Goal: Information Seeking & Learning: Learn about a topic

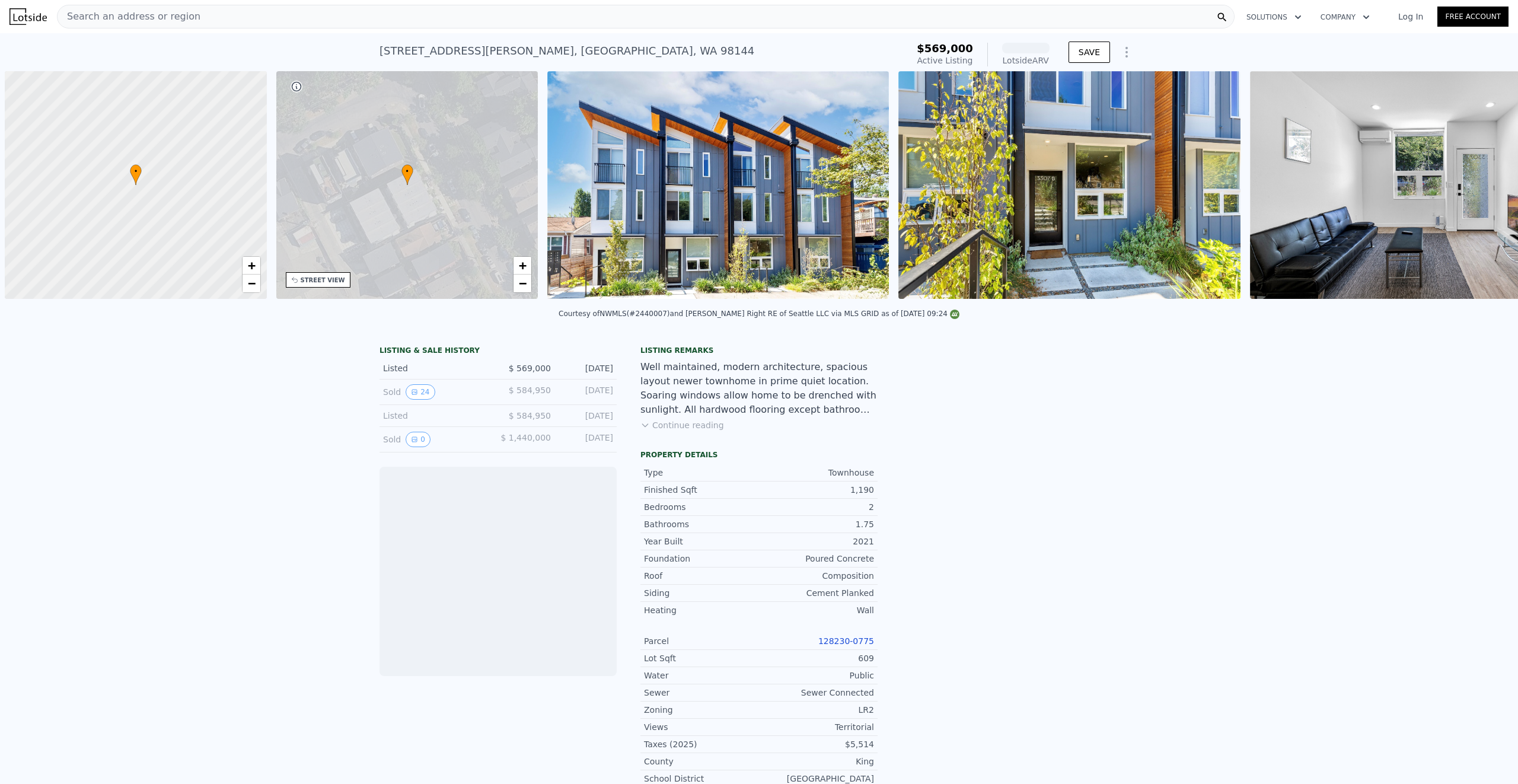
scroll to position [0, 5]
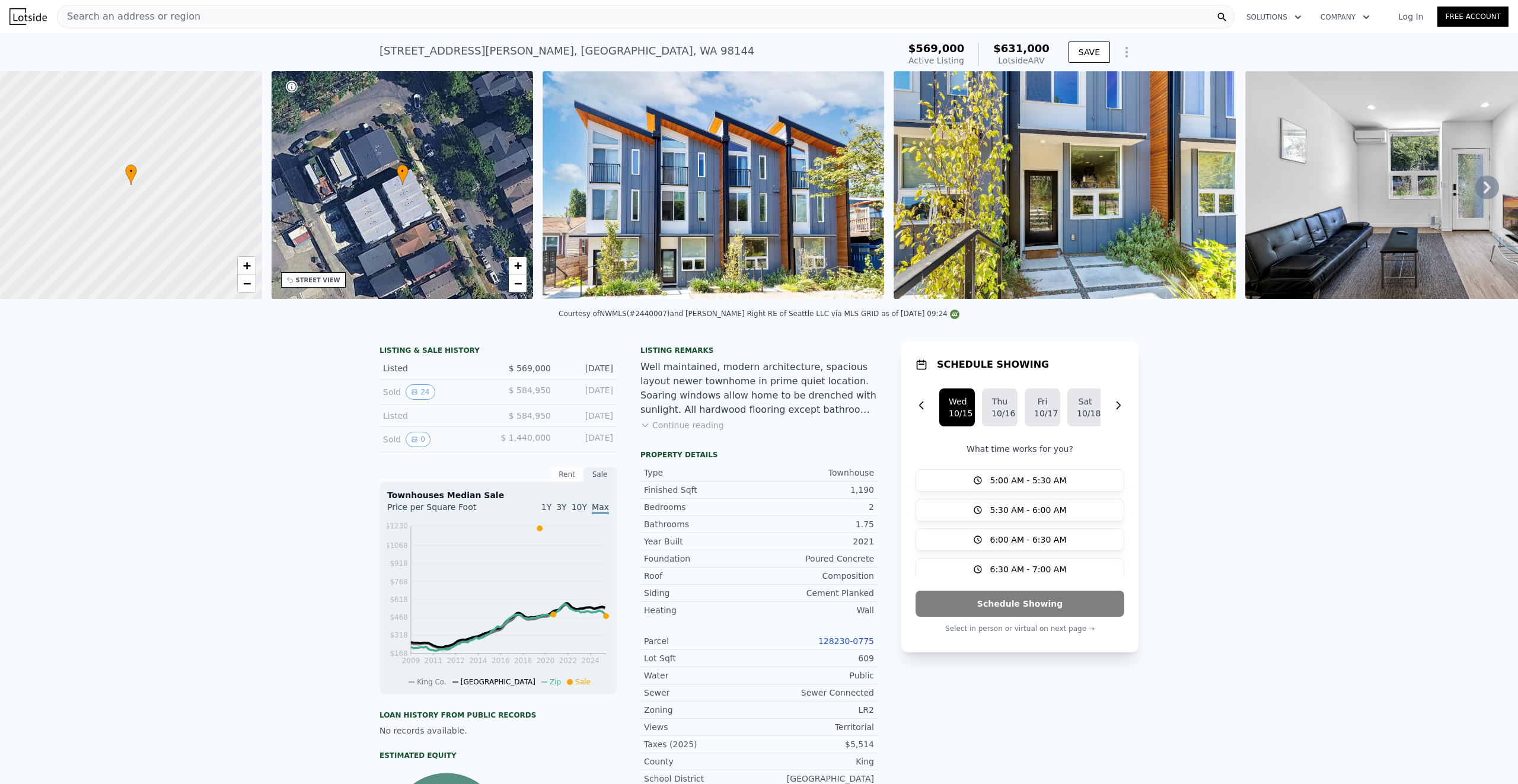
click at [220, 456] on div "LISTING & SALE HISTORY Listed $ 569,000 [DATE] Sold 24 $ 584,950 [DATE] Listed …" at bounding box center [759, 697] width 1518 height 731
click at [218, 451] on div "LISTING & SALE HISTORY Listed $ 569,000 [DATE] Sold 24 $ 584,950 [DATE] Listed …" at bounding box center [759, 697] width 1518 height 731
drag, startPoint x: 224, startPoint y: 438, endPoint x: 254, endPoint y: 432, distance: 30.6
click at [224, 437] on div "LISTING & SALE HISTORY Listed $ 569,000 [DATE] Sold 24 $ 584,950 [DATE] Listed …" at bounding box center [759, 697] width 1518 height 731
click at [1333, 389] on div "LISTING & SALE HISTORY Listed $ 569,000 [DATE] Sold 24 $ 584,950 [DATE] Listed …" at bounding box center [759, 697] width 1518 height 731
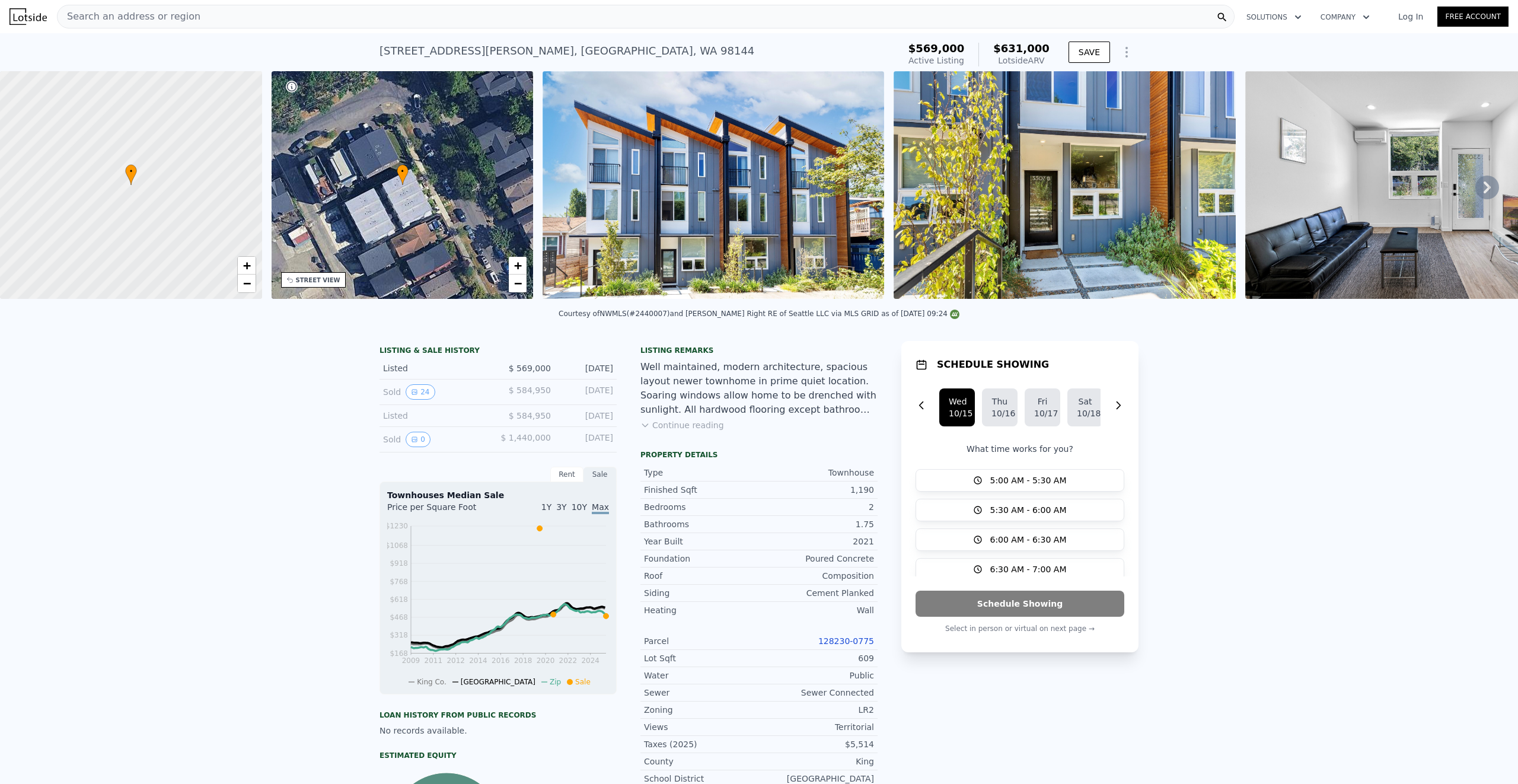
drag, startPoint x: 1371, startPoint y: 428, endPoint x: 1254, endPoint y: 409, distance: 118.5
click at [1254, 409] on div "LISTING & SALE HISTORY Listed $ 569,000 [DATE] Sold 24 $ 584,950 [DATE] Listed …" at bounding box center [759, 697] width 1518 height 731
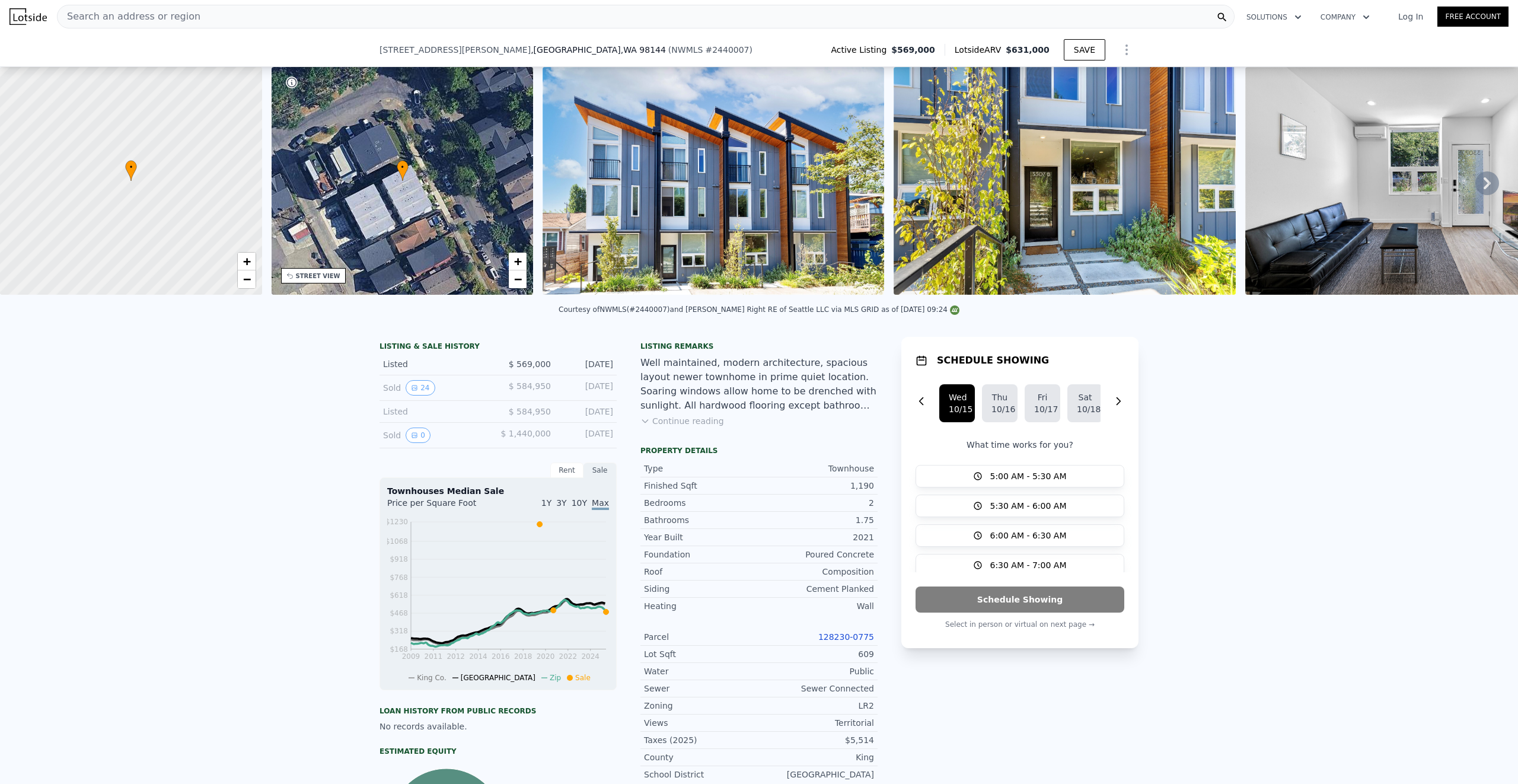
scroll to position [1199, 0]
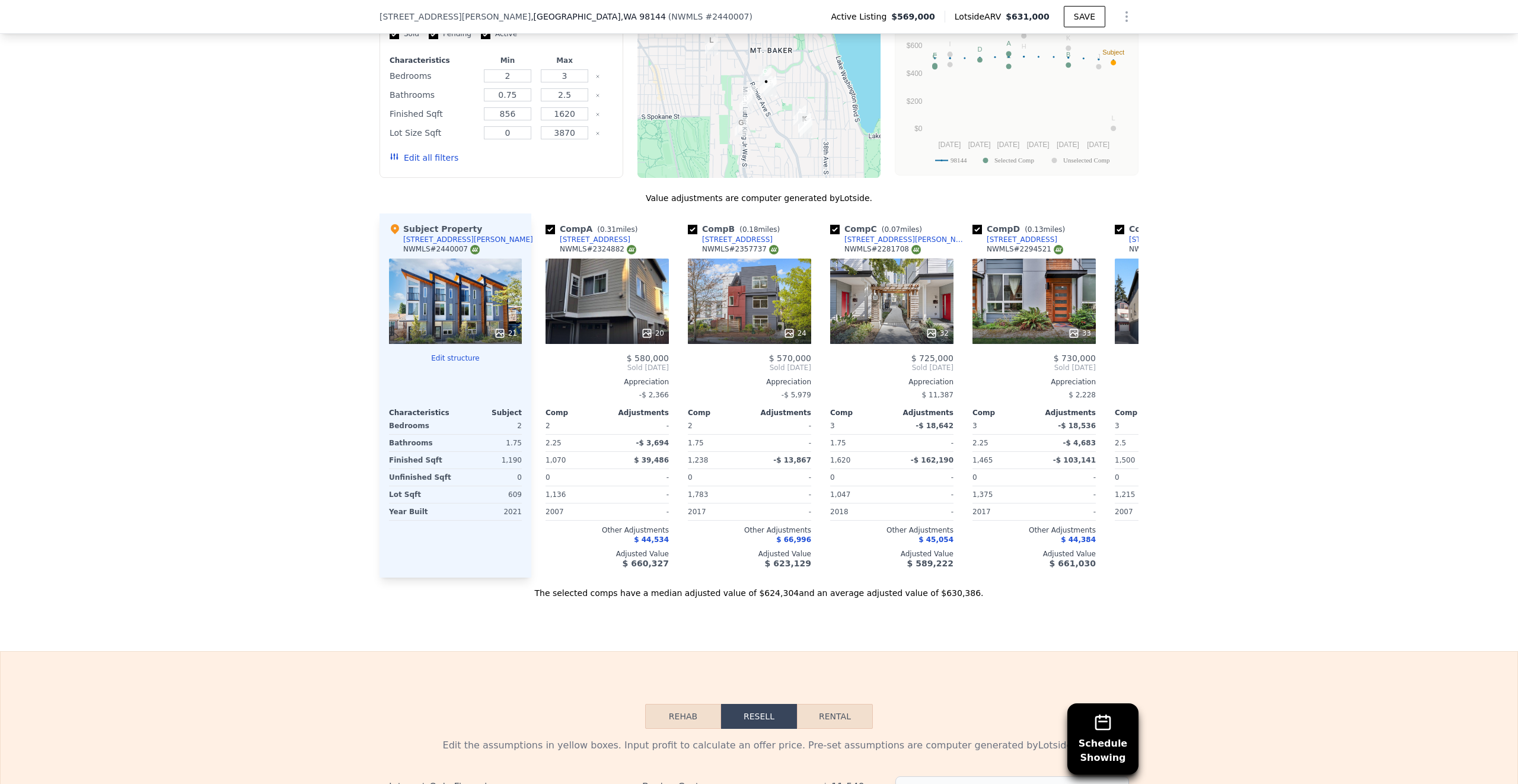
drag, startPoint x: 1172, startPoint y: 345, endPoint x: 1211, endPoint y: 363, distance: 43.0
click at [1193, 369] on div "Schedule Showing We found 12 sales that match your search Listings provided by …" at bounding box center [759, 267] width 1518 height 663
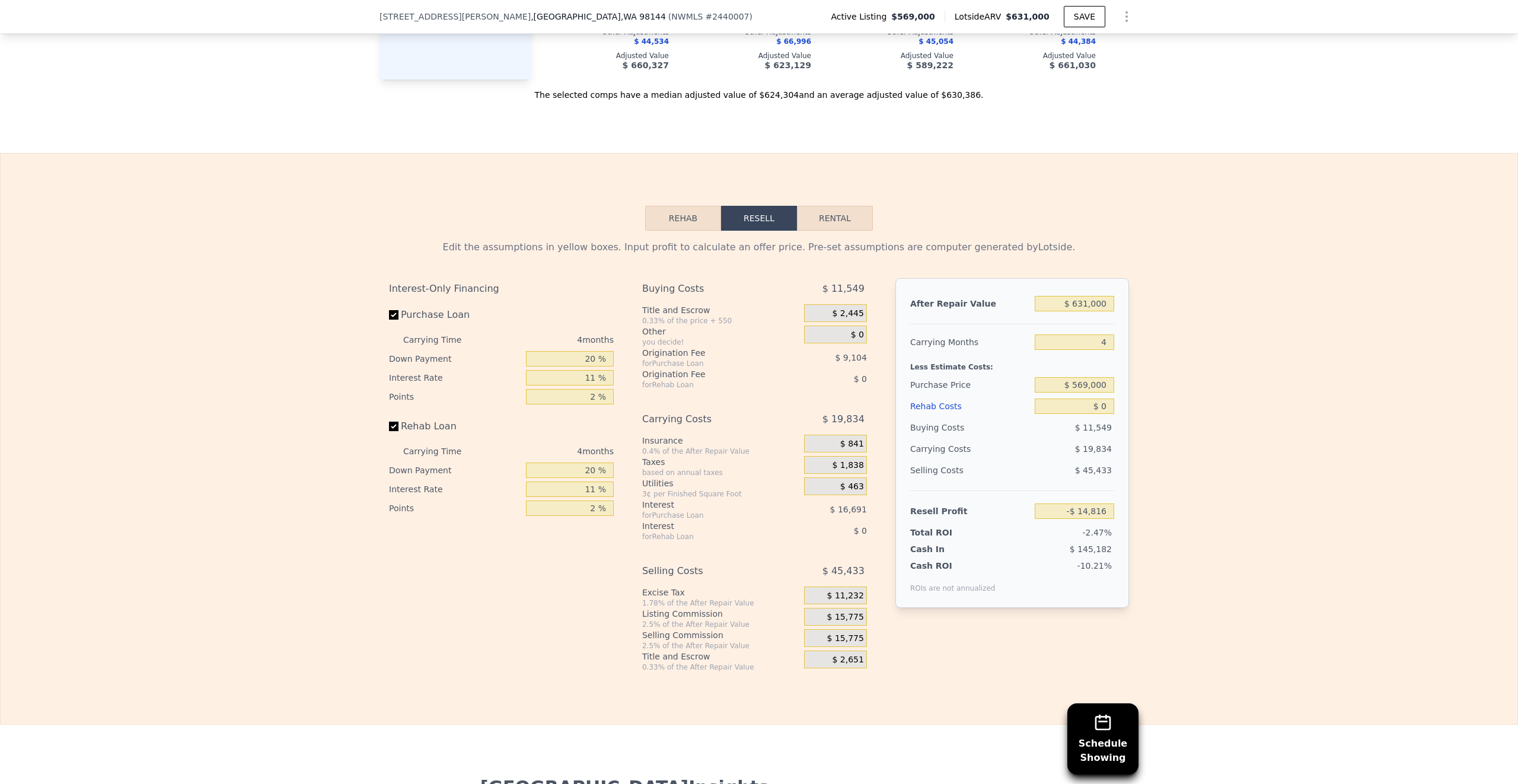
scroll to position [1741, 0]
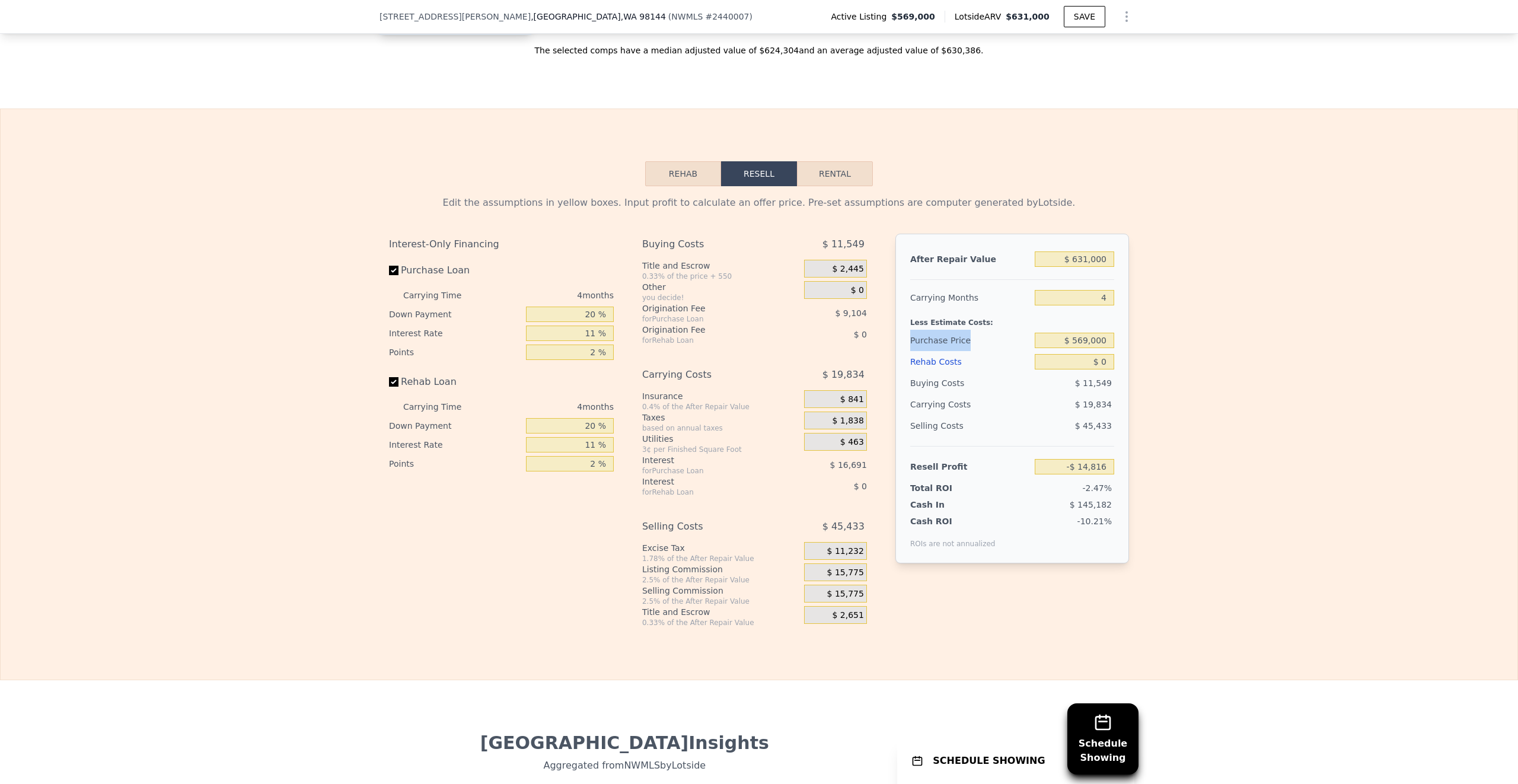
click at [1220, 347] on div "Edit the assumptions in yellow boxes. Input profit to calculate an offer price.…" at bounding box center [759, 406] width 1517 height 441
drag, startPoint x: 1251, startPoint y: 282, endPoint x: 1190, endPoint y: 193, distance: 107.9
click at [1193, 189] on div "Rehab Resell Rental Edit the assumptions in yellow boxes. Input profit to calcu…" at bounding box center [759, 394] width 1518 height 572
drag, startPoint x: 1195, startPoint y: 196, endPoint x: 1179, endPoint y: 172, distance: 28.8
click at [1192, 187] on div "Rehab Resell Rental Edit the assumptions in yellow boxes. Input profit to calcu…" at bounding box center [759, 394] width 1518 height 572
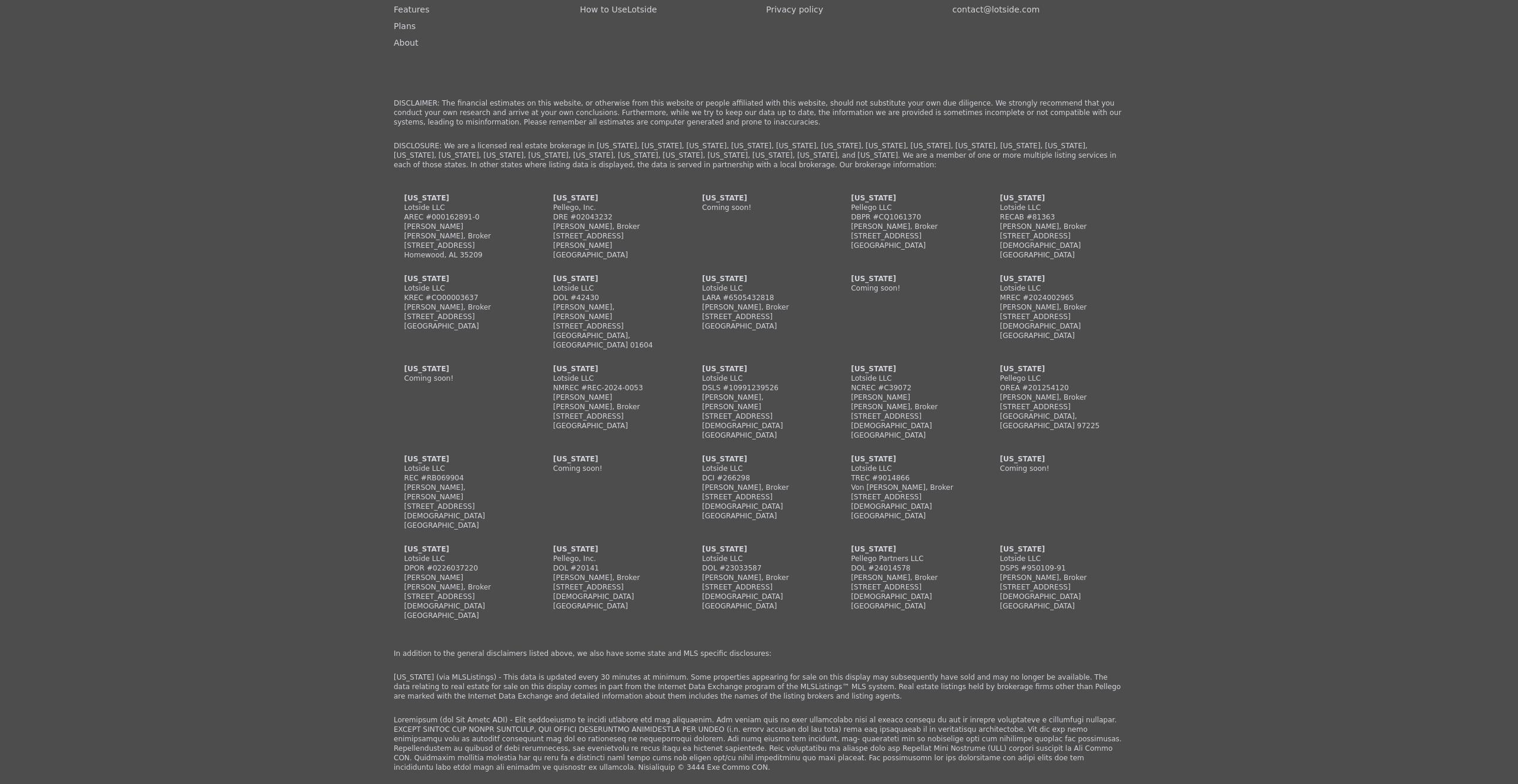
scroll to position [3234, 0]
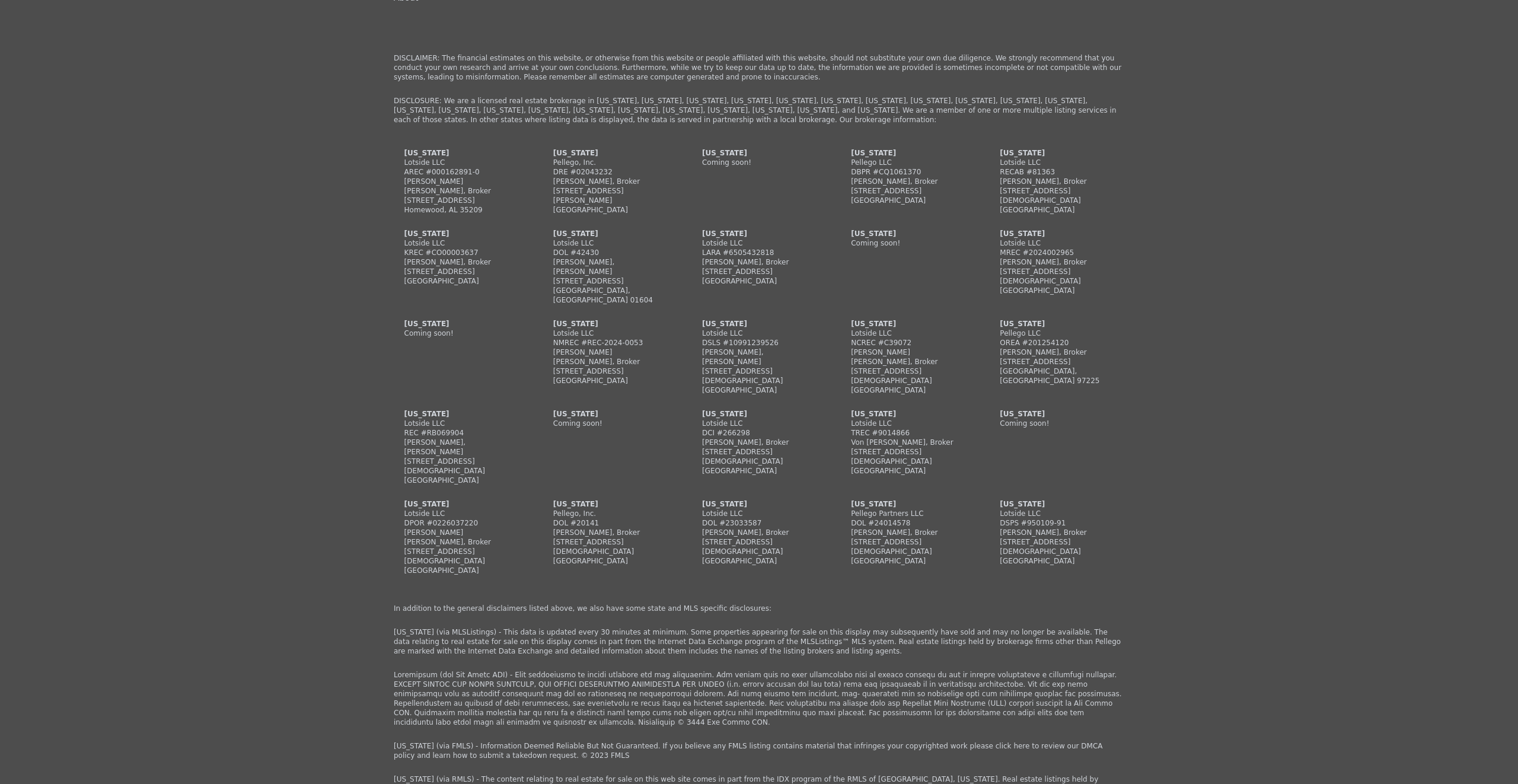
drag, startPoint x: 1147, startPoint y: 541, endPoint x: 1154, endPoint y: 538, distance: 7.6
click at [1154, 538] on div "Menu Home Features Plans About Social Follow us on facebook How to Use Lotside …" at bounding box center [759, 400] width 1518 height 1082
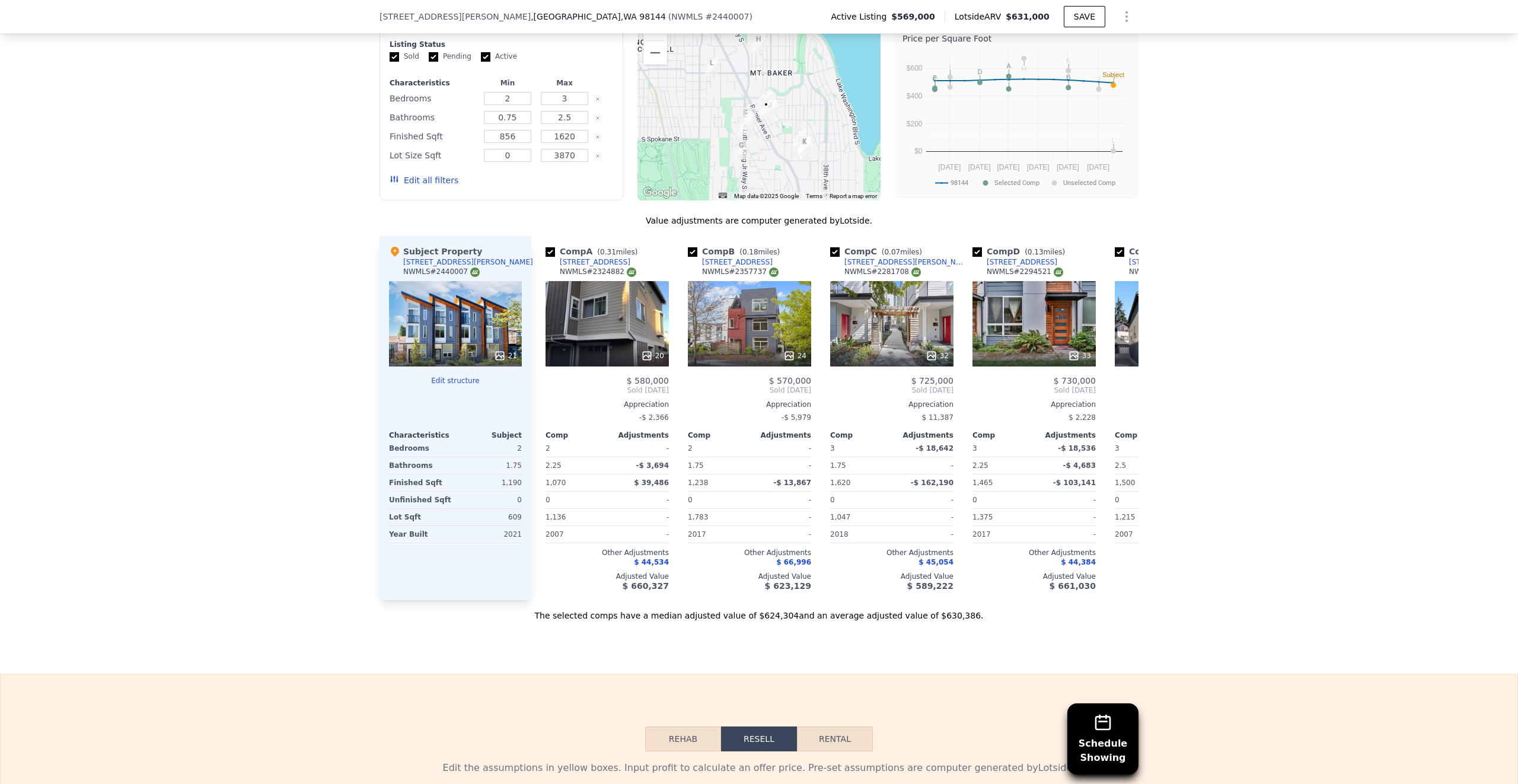
scroll to position [0, 0]
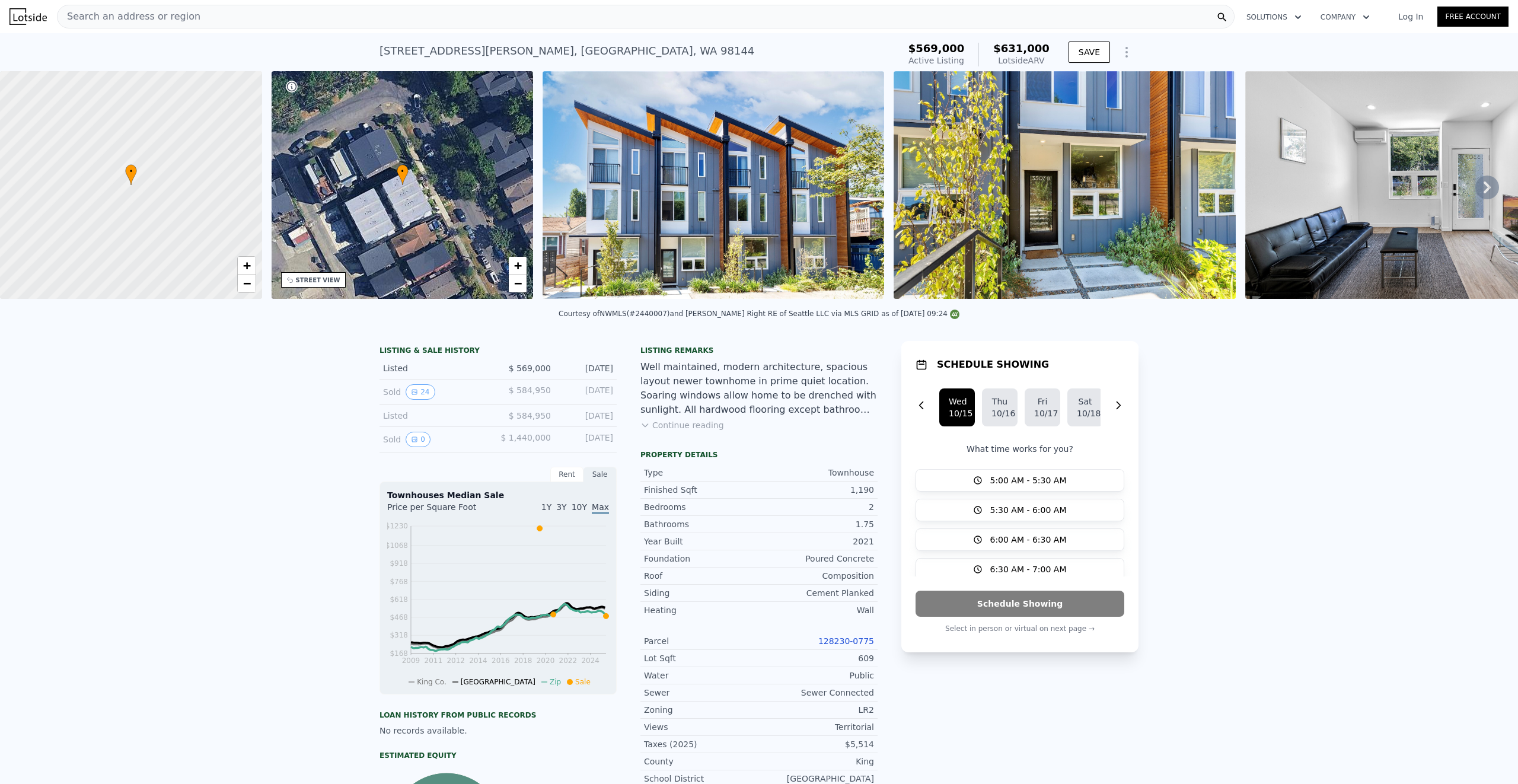
drag, startPoint x: 1298, startPoint y: 376, endPoint x: 1288, endPoint y: 373, distance: 10.4
click at [1289, 375] on div "LISTING & SALE HISTORY Listed $ 569,000 [DATE] Sold 24 $ 584,950 [DATE] Listed …" at bounding box center [759, 697] width 1518 height 731
click at [1321, 45] on div "[STREET_ADDRESS][PERSON_NAME] Active at $569k (~ARV $631k ) $569,000 Active Lis…" at bounding box center [759, 53] width 1518 height 38
click at [1118, 409] on icon "button" at bounding box center [1119, 405] width 3 height 7
click at [1117, 411] on icon "button" at bounding box center [1118, 405] width 12 height 12
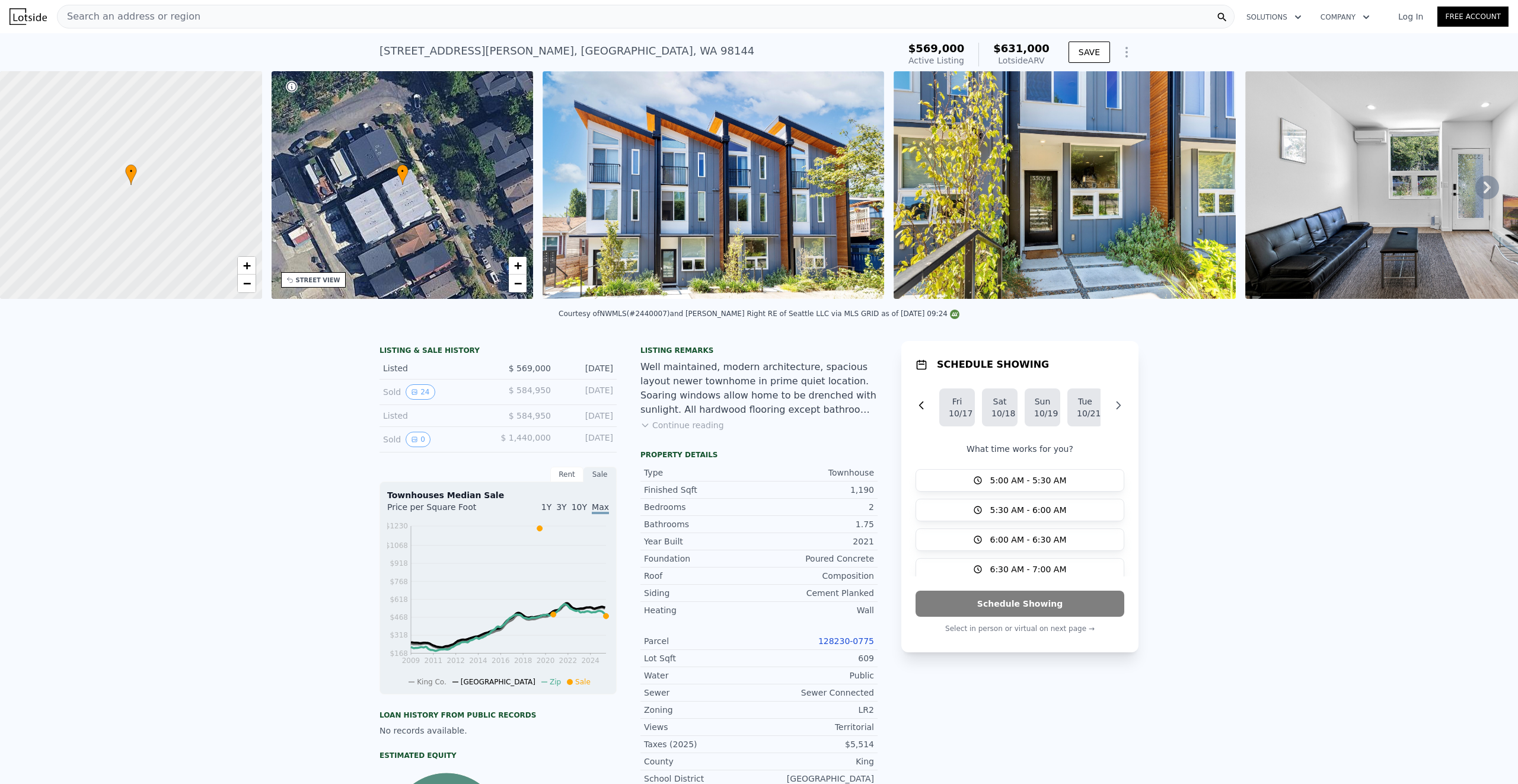
scroll to position [0, 88]
drag, startPoint x: 828, startPoint y: 322, endPoint x: 866, endPoint y: 318, distance: 38.2
click at [866, 318] on div "Courtesy of NWMLS (#2440007) and [PERSON_NAME] Right RE of Seattle LLC via MLS …" at bounding box center [759, 313] width 401 height 9
drag, startPoint x: 895, startPoint y: 321, endPoint x: 909, endPoint y: 319, distance: 14.1
click at [900, 318] on div "Courtesy of NWMLS (#2440007) and [PERSON_NAME] Right RE of Seattle LLC via MLS …" at bounding box center [759, 313] width 401 height 9
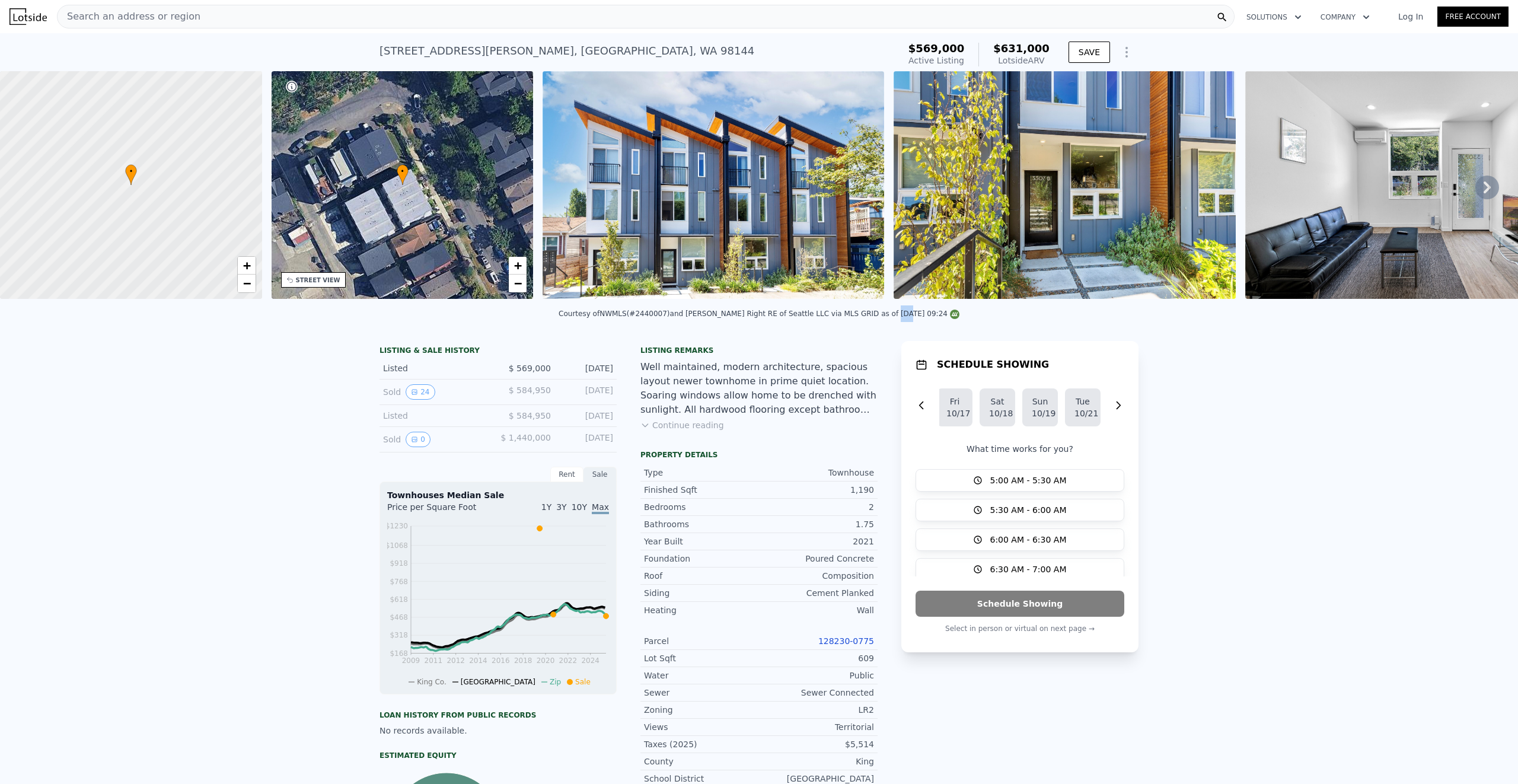
click at [648, 318] on div "Courtesy of NWMLS (#2440007) and [PERSON_NAME] Right RE of Seattle LLC via MLS …" at bounding box center [759, 313] width 401 height 9
click at [633, 318] on div "Courtesy of NWMLS (#2440007) and [PERSON_NAME] Right RE of Seattle LLC via MLS …" at bounding box center [759, 313] width 401 height 9
copy div "NWMLS"
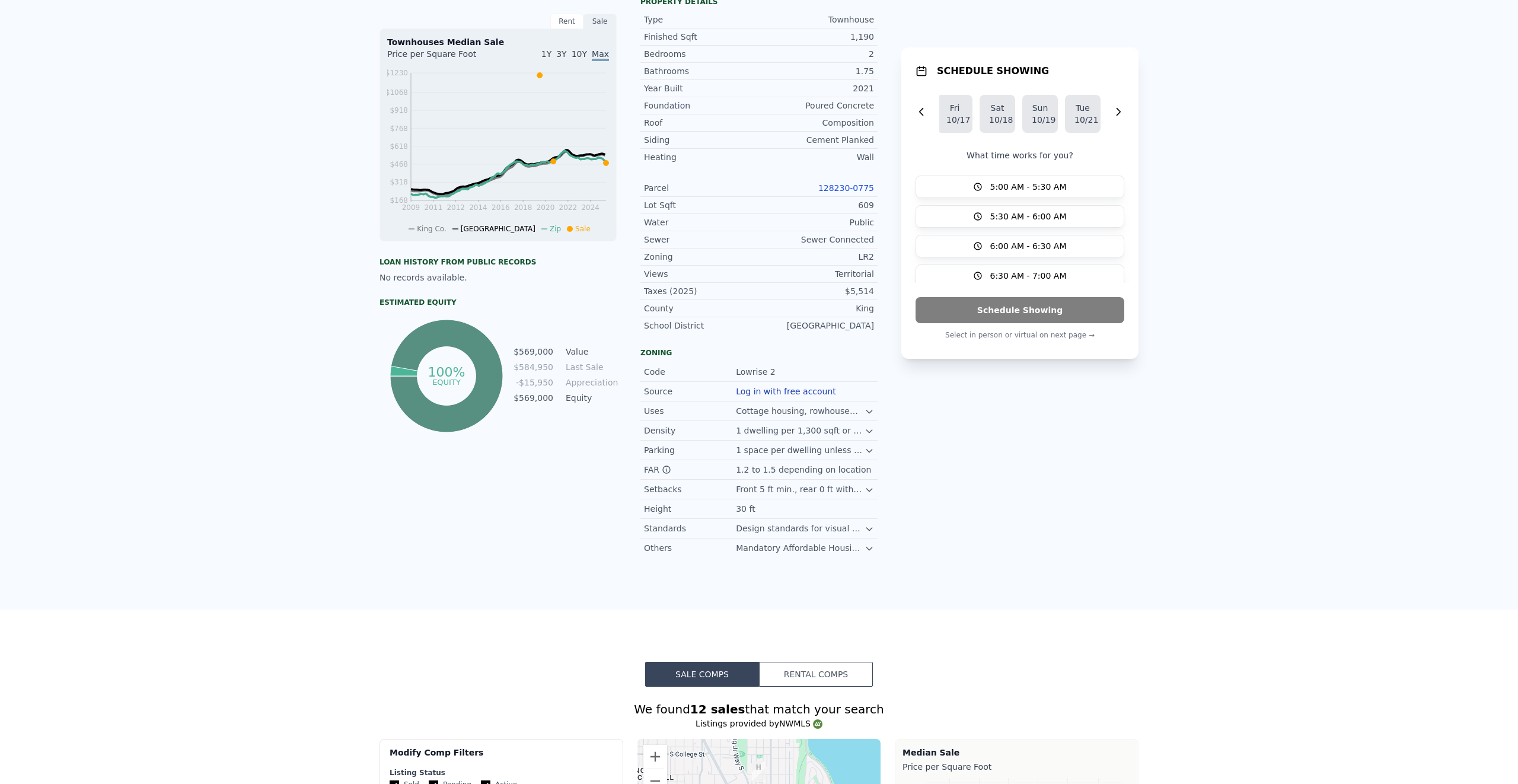
scroll to position [0, 0]
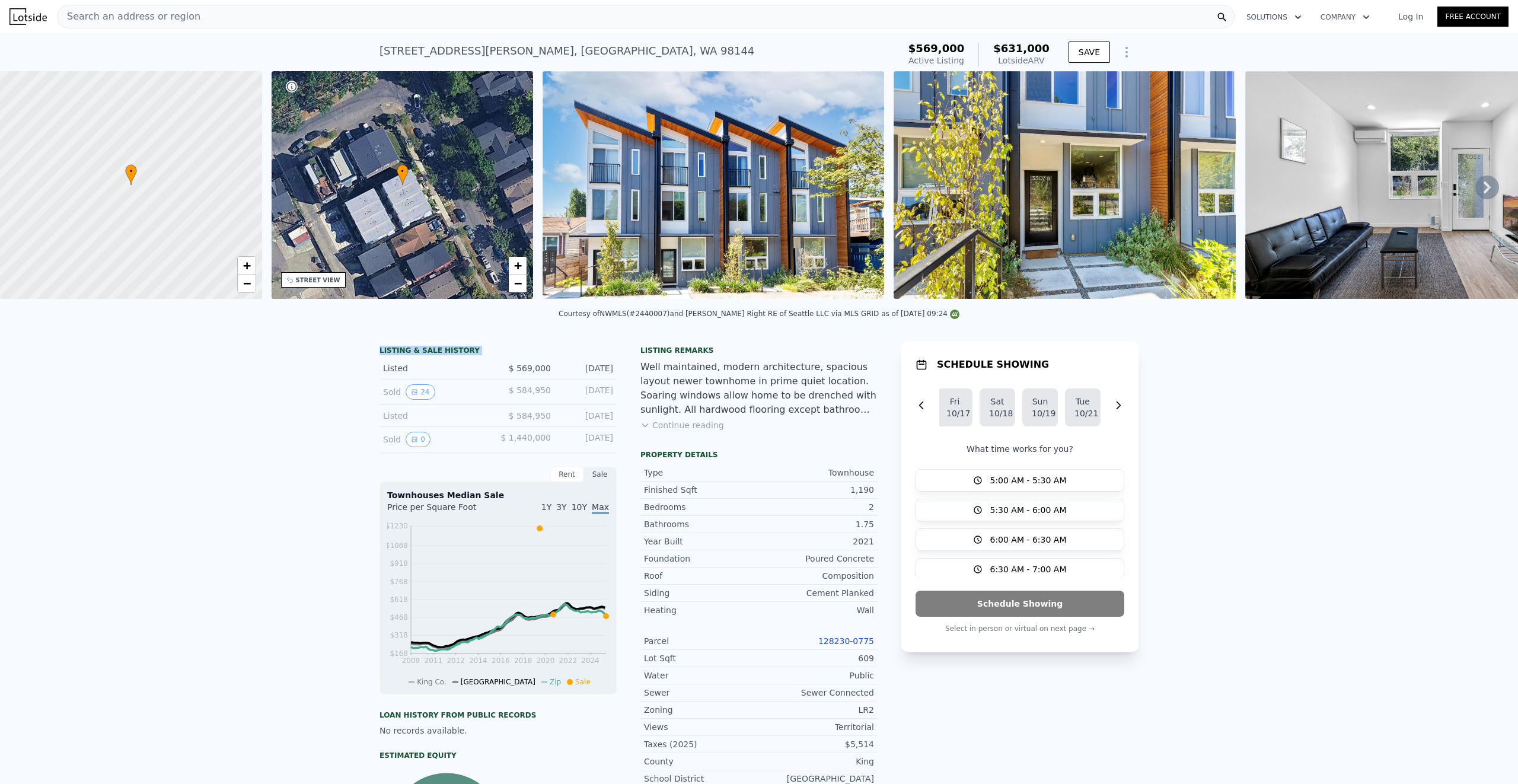
click at [289, 359] on div "LISTING & SALE HISTORY Listed $ 569,000 [DATE] Sold 24 $ 584,950 [DATE] Listed …" at bounding box center [759, 697] width 1518 height 731
click at [254, 348] on div "LISTING & SALE HISTORY Listed $ 569,000 [DATE] Sold 24 $ 584,950 [DATE] Listed …" at bounding box center [759, 697] width 1518 height 731
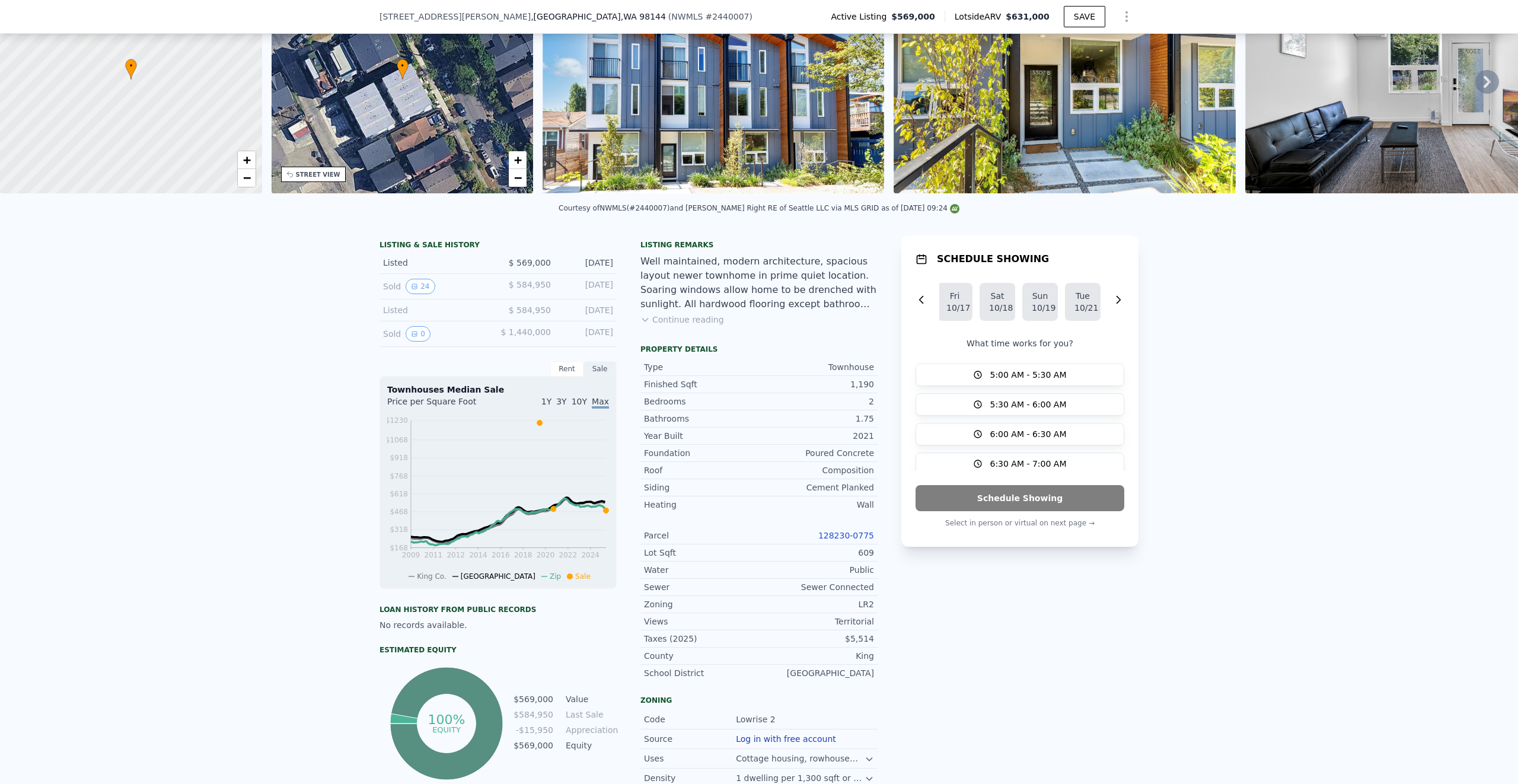
scroll to position [57, 0]
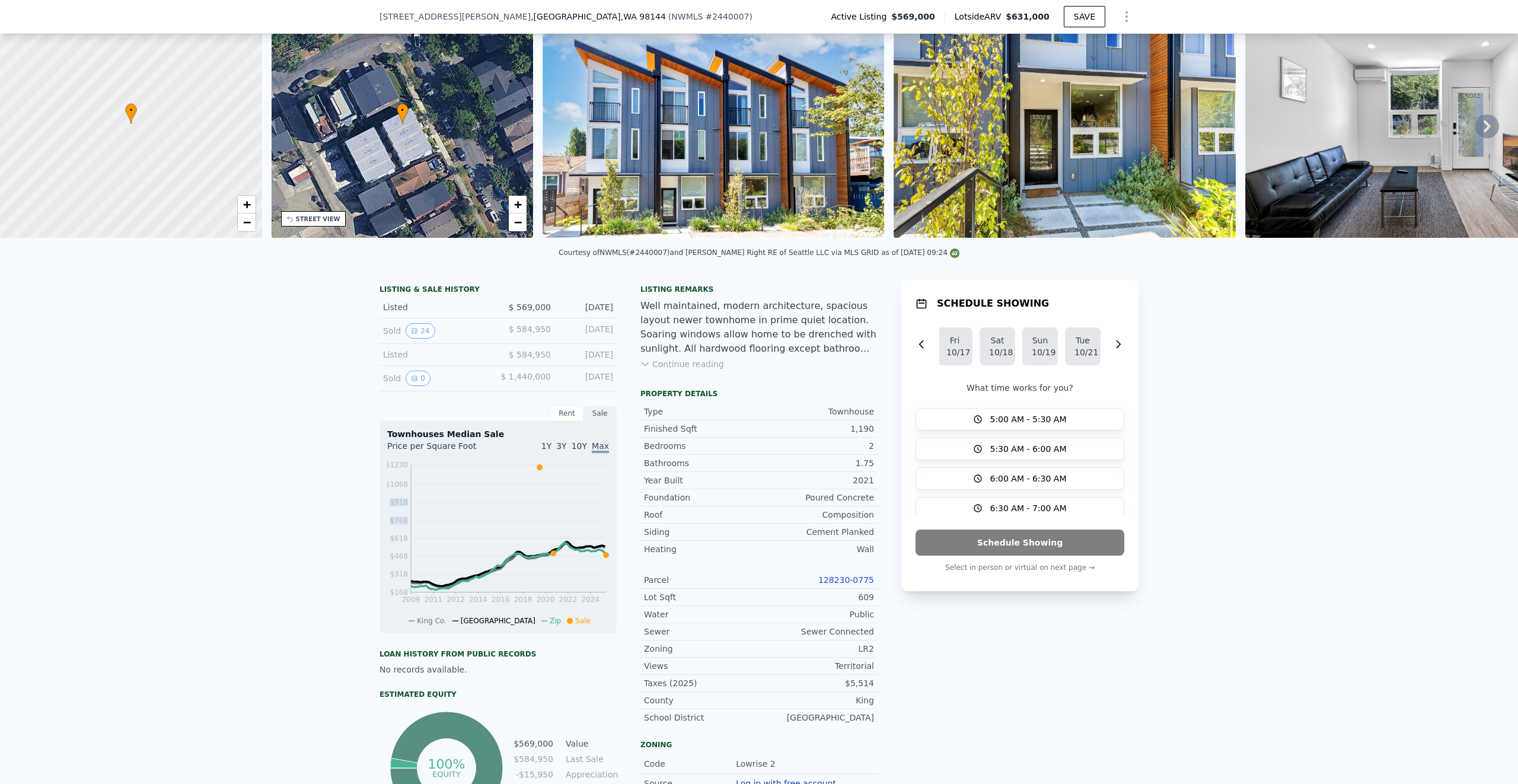
click at [348, 517] on div "LISTING & SALE HISTORY Listed $ 569,000 [DATE] Sold 24 $ 584,950 [DATE] Listed …" at bounding box center [759, 635] width 1518 height 731
drag, startPoint x: 536, startPoint y: 476, endPoint x: 450, endPoint y: 440, distance: 93.2
click at [450, 440] on div "Townhouses Median Sale Price per Square Foot 1Y 3Y 10Y Max 2009 2011 2012 2014 …" at bounding box center [498, 527] width 237 height 213
click at [282, 373] on div "LISTING & SALE HISTORY Listed $ 569,000 [DATE] Sold 24 $ 584,950 [DATE] Listed …" at bounding box center [759, 635] width 1518 height 731
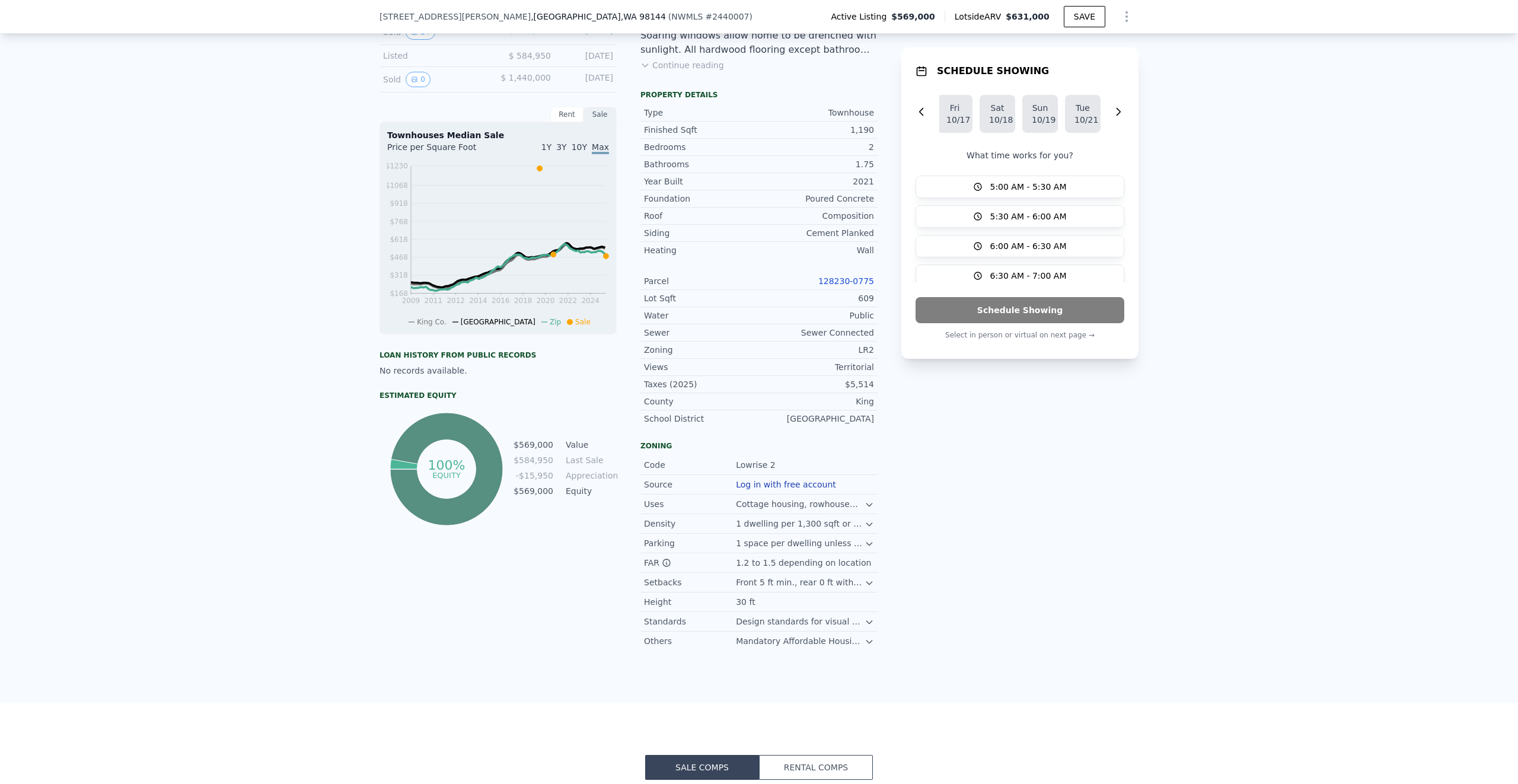
scroll to position [0, 0]
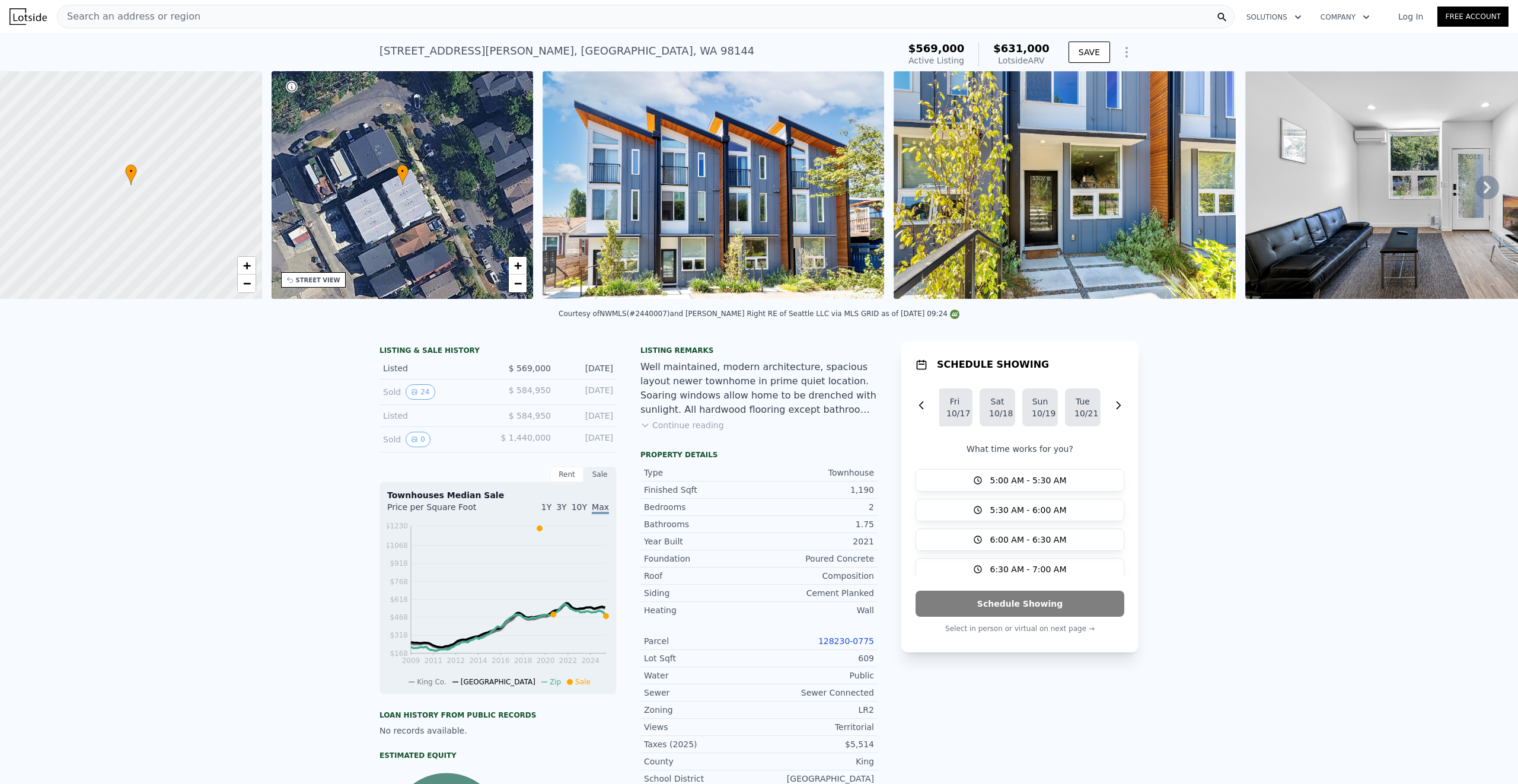
click at [1241, 519] on div "LISTING & SALE HISTORY Listed $ 569,000 [DATE] Sold 24 $ 584,950 [DATE] Listed …" at bounding box center [759, 697] width 1518 height 731
click at [1203, 531] on div "LISTING & SALE HISTORY Listed $ 569,000 [DATE] Sold 24 $ 584,950 [DATE] Listed …" at bounding box center [759, 697] width 1518 height 731
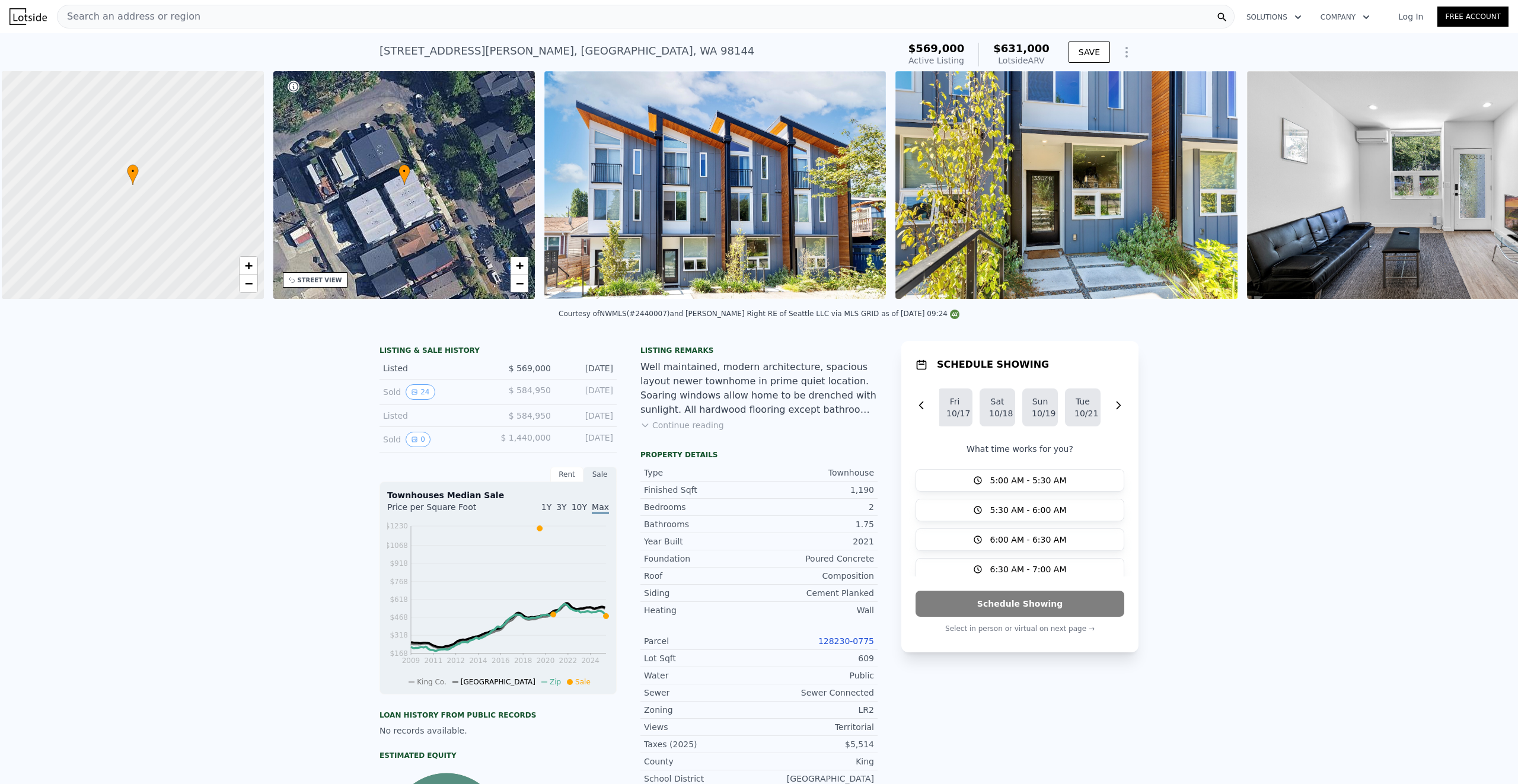
scroll to position [0, 5]
